Goal: Navigation & Orientation: Find specific page/section

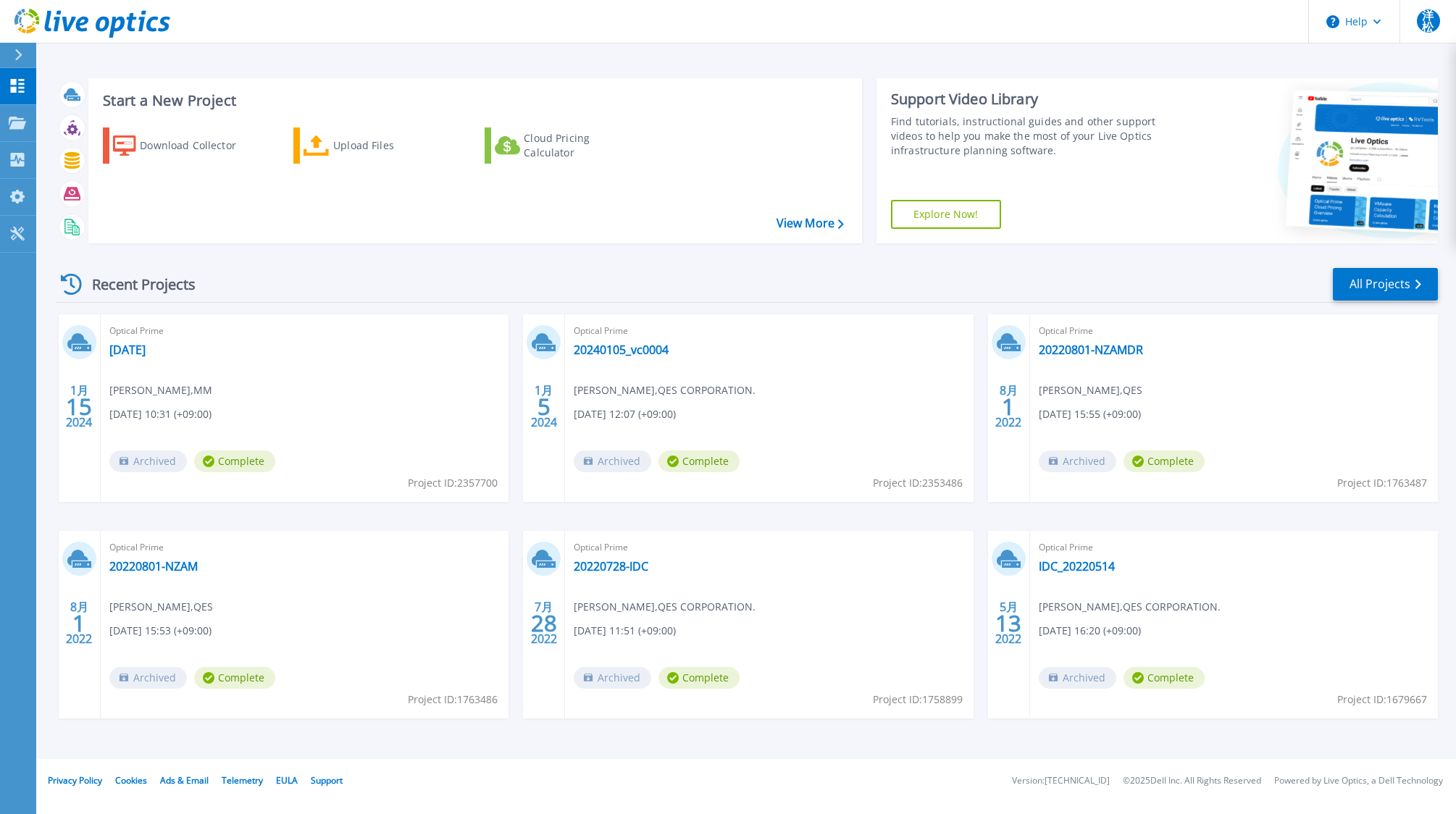
click at [385, 267] on div "Recent Projects All Projects" at bounding box center [746, 284] width 1382 height 36
click at [21, 82] on icon at bounding box center [18, 86] width 18 height 14
click at [44, 123] on p "Projects" at bounding box center [57, 123] width 38 height 38
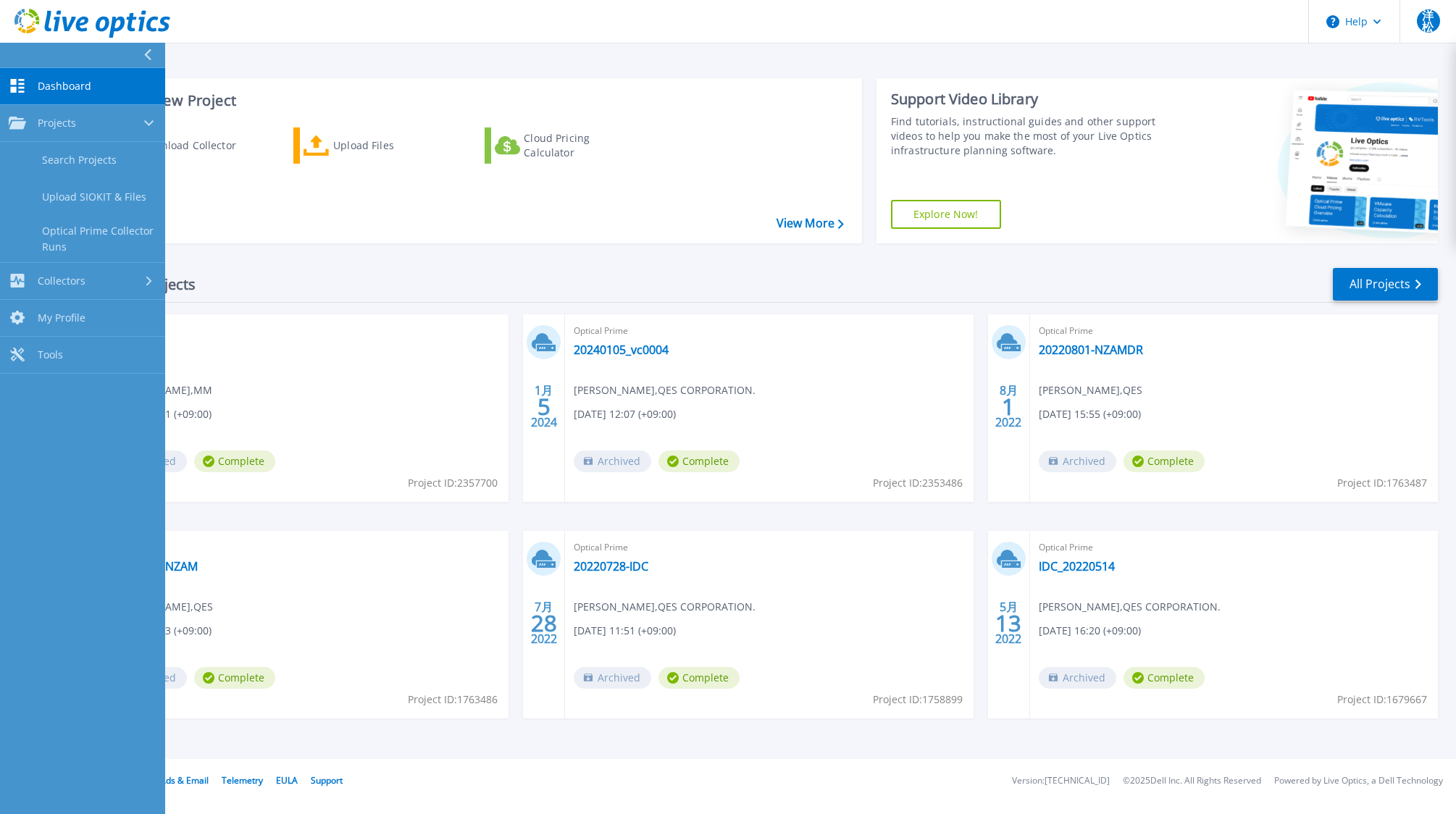
click at [378, 285] on div "Recent Projects All Projects" at bounding box center [746, 284] width 1382 height 36
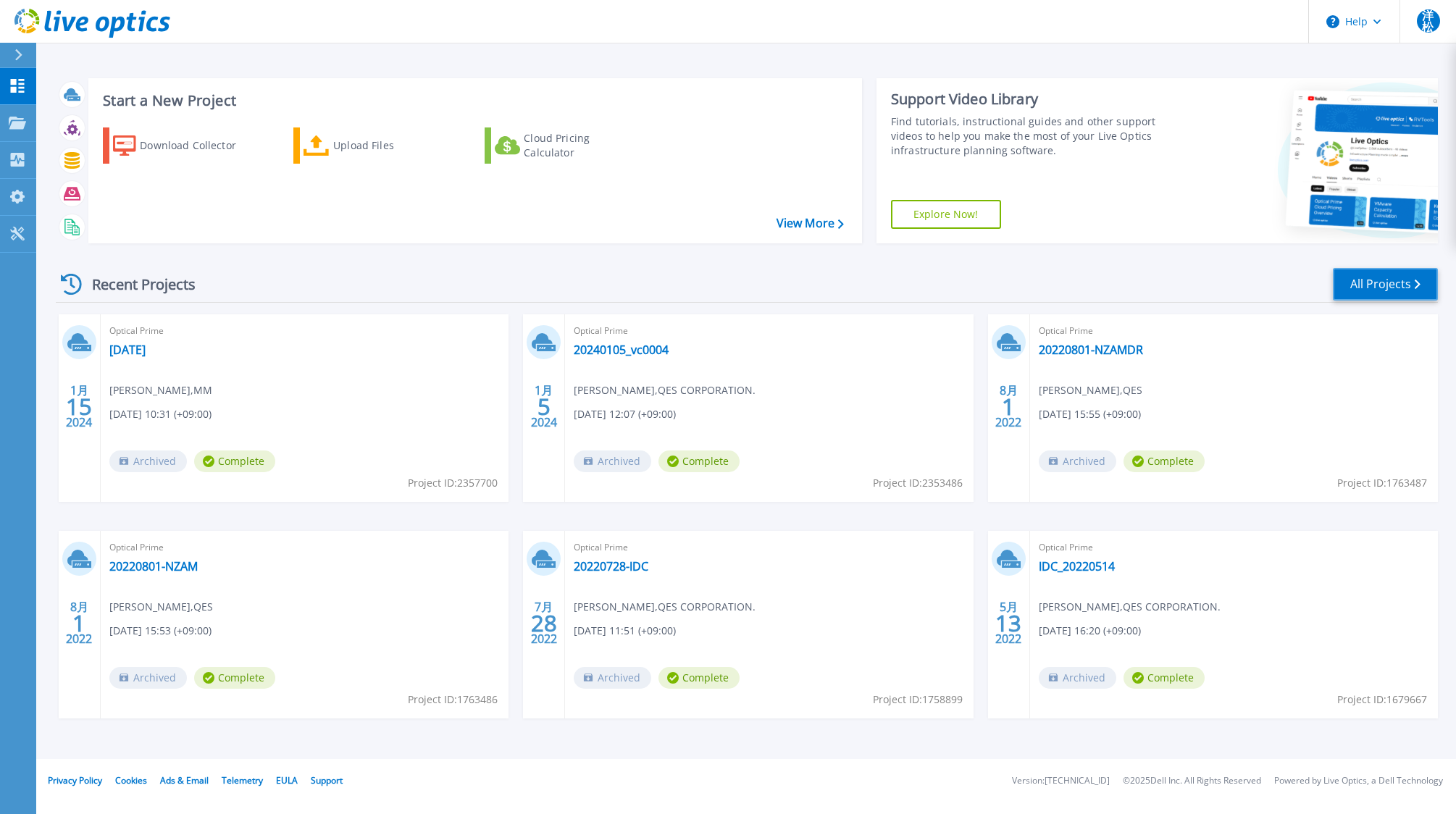
click at [1386, 284] on link "All Projects" at bounding box center [1385, 284] width 105 height 33
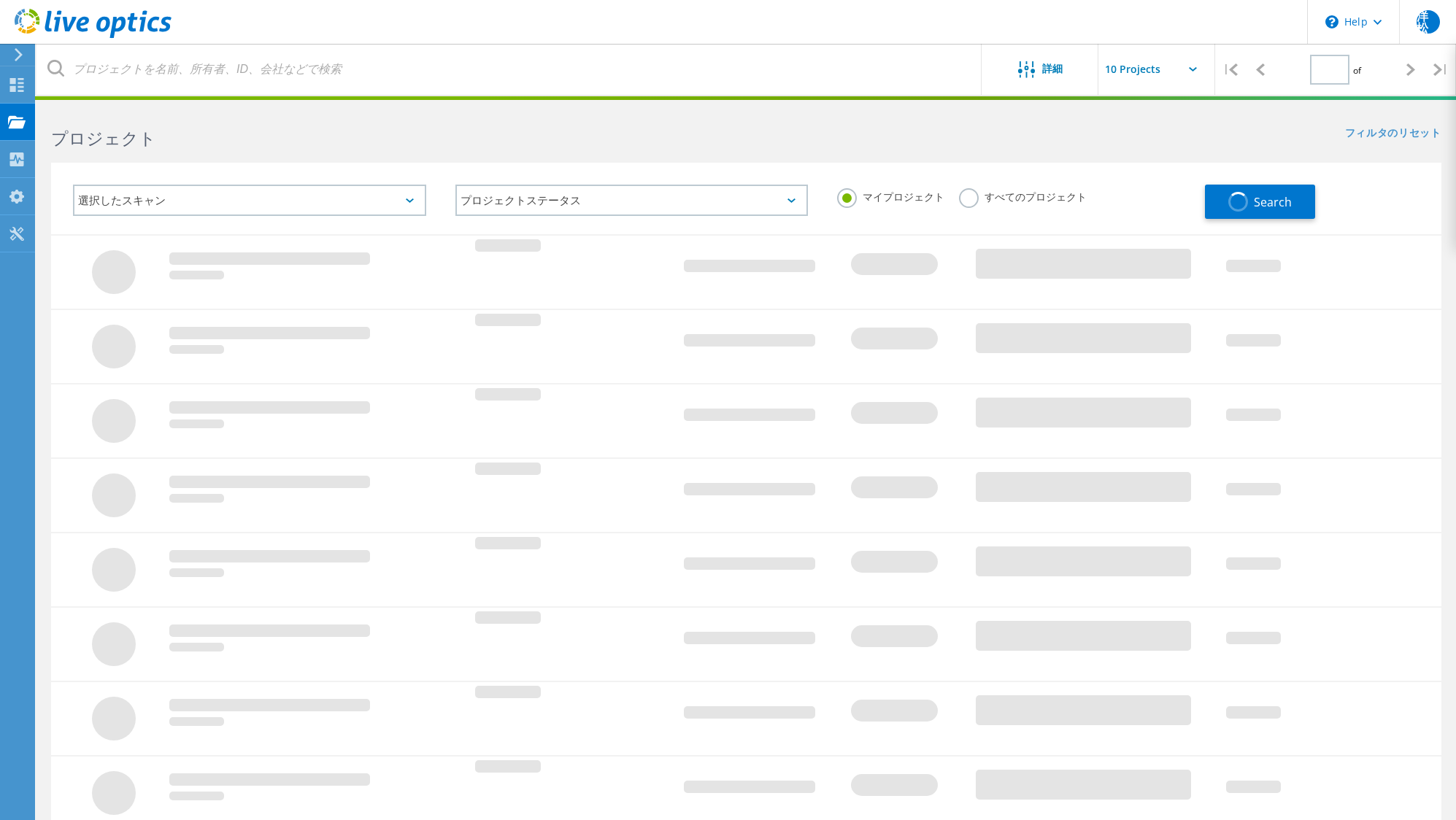
type input "1"
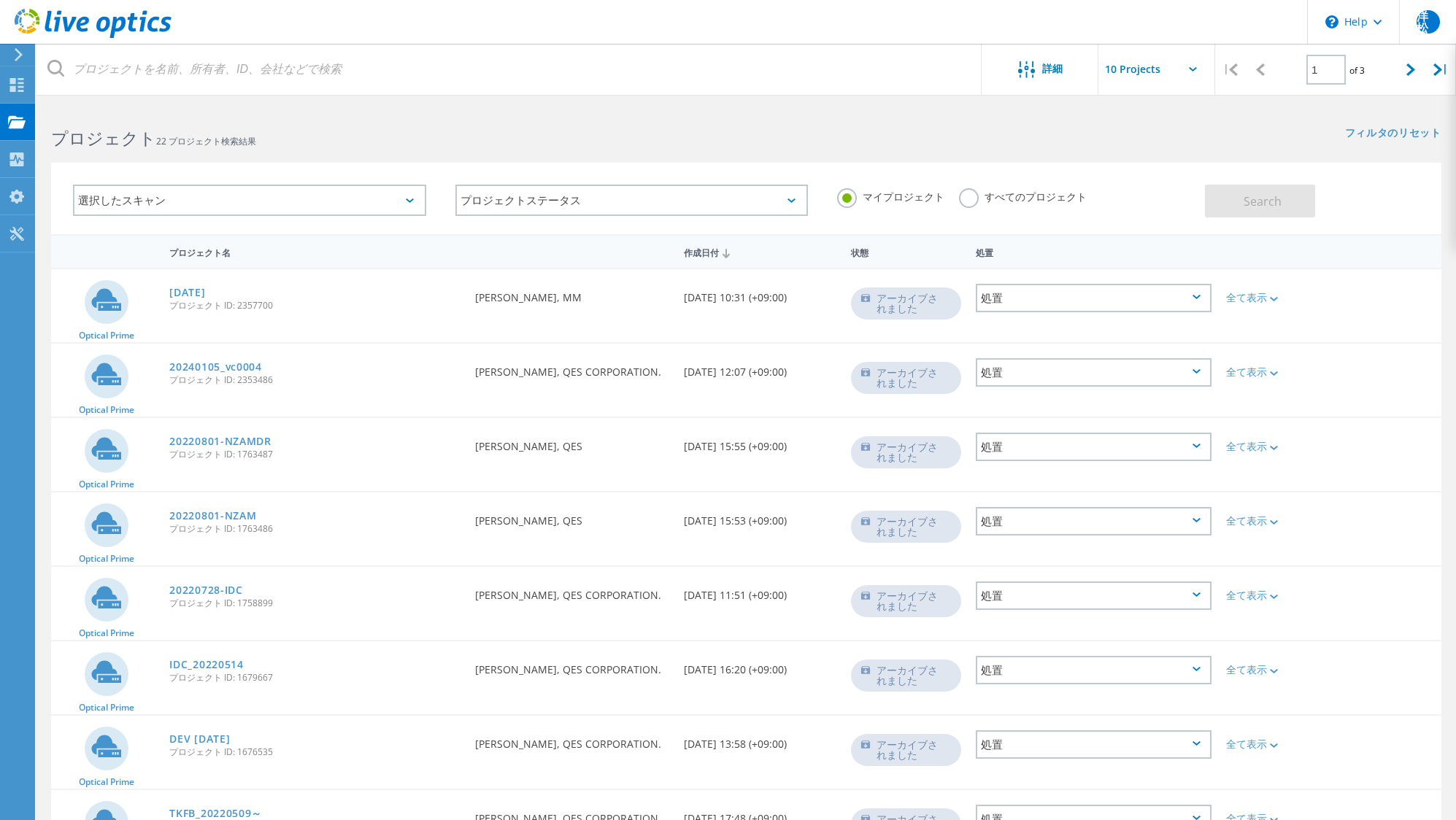
click at [290, 203] on div "選択したスキャン" at bounding box center [249, 200] width 353 height 31
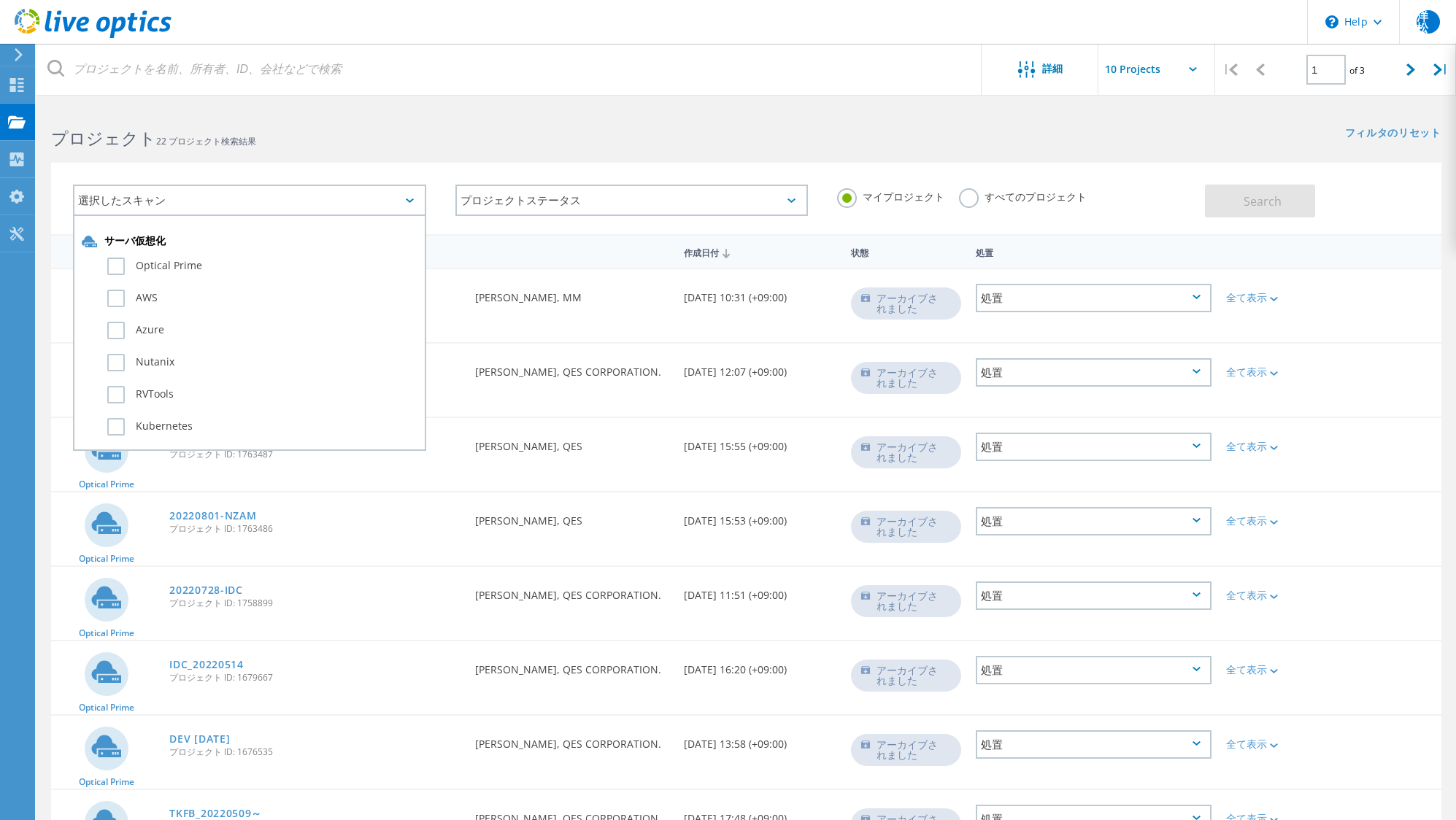
click at [266, 215] on div "サーバ仮想化 Optical Prime AWS Azure Nutanix RVTools Kubernetes Workloads SQL Server …" at bounding box center [249, 333] width 353 height 237
click at [270, 203] on div "選択したスキャン" at bounding box center [249, 200] width 353 height 31
